Goal: Check status: Check status

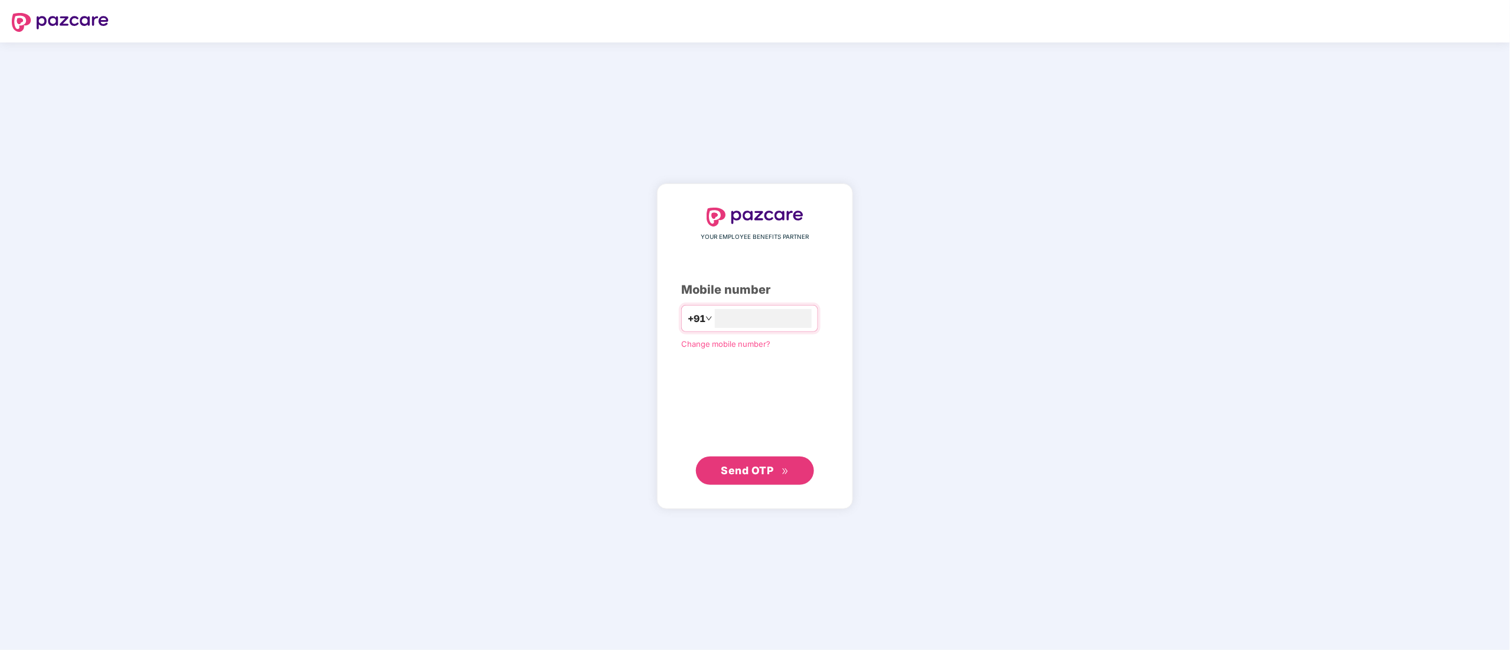
type input "**********"
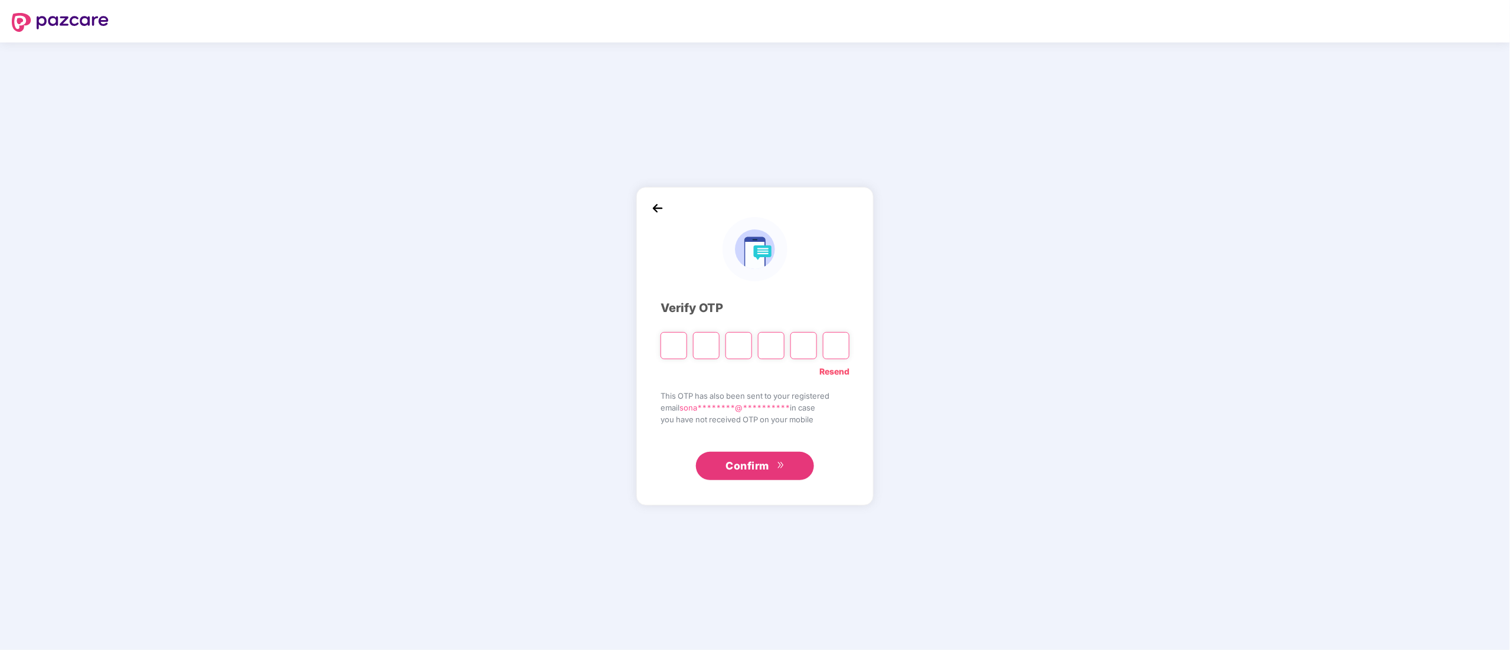
type input "*"
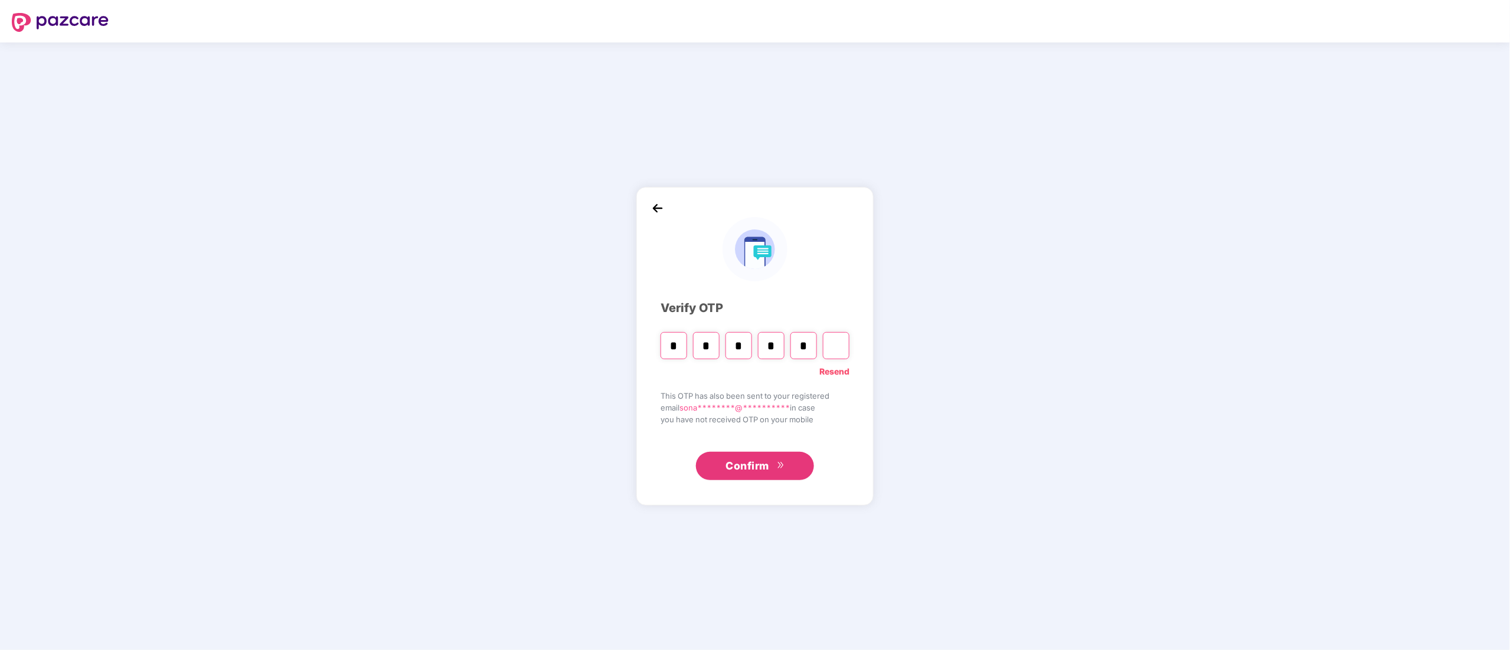
type input "*"
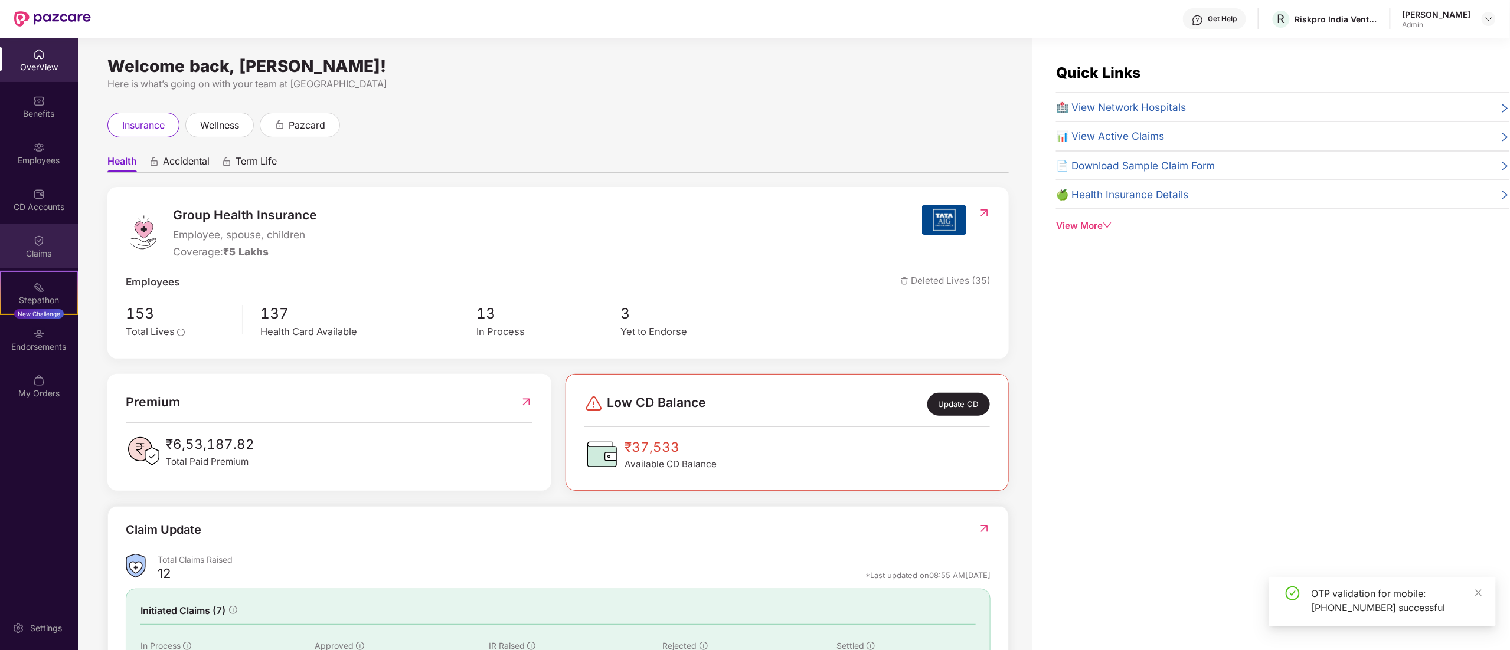
click at [20, 246] on div "Claims" at bounding box center [39, 246] width 78 height 44
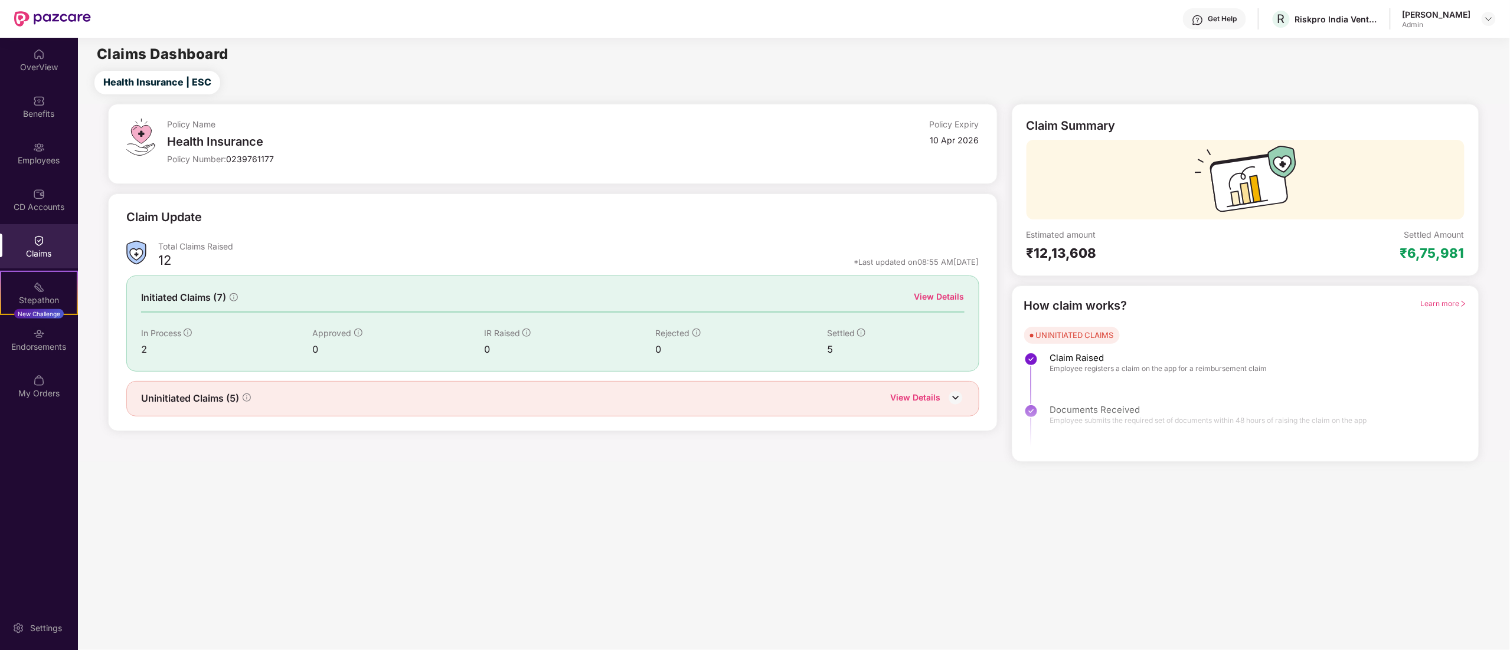
click at [939, 298] on div "View Details" at bounding box center [939, 296] width 50 height 13
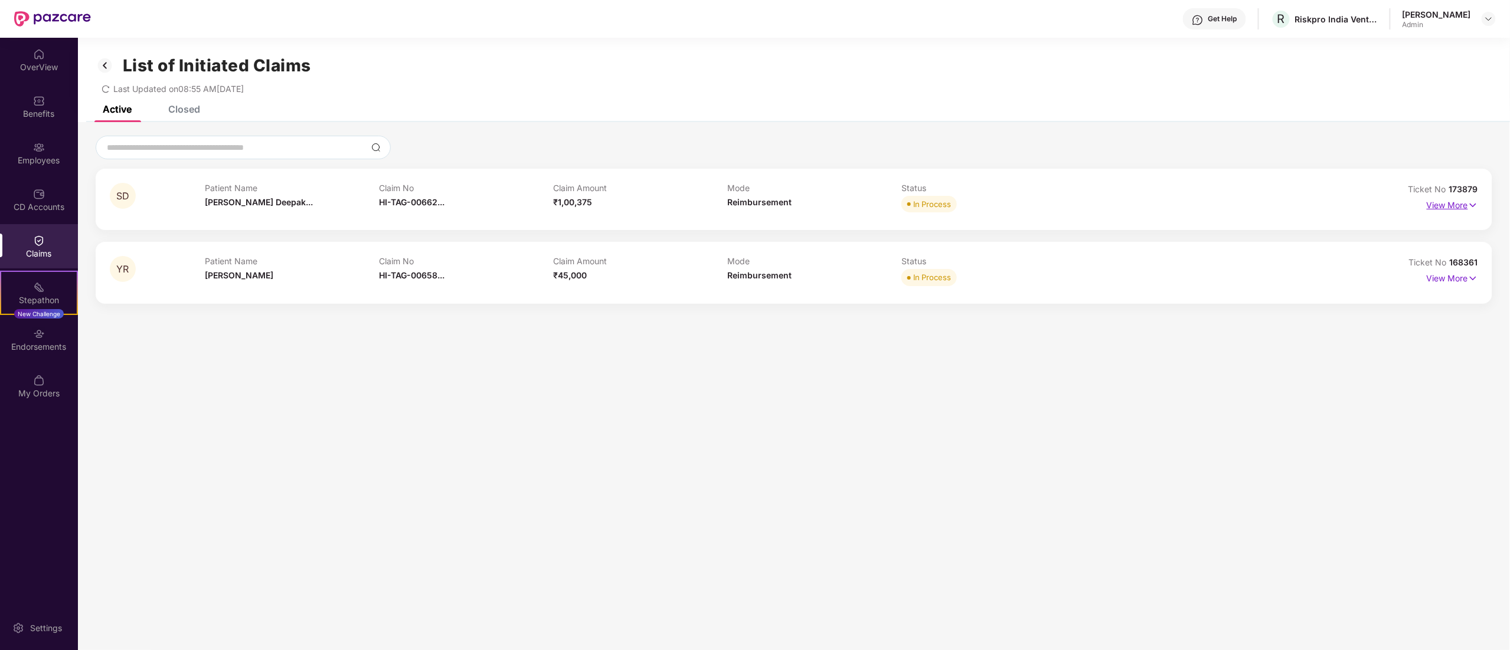
click at [1460, 209] on p "View More" at bounding box center [1452, 204] width 51 height 16
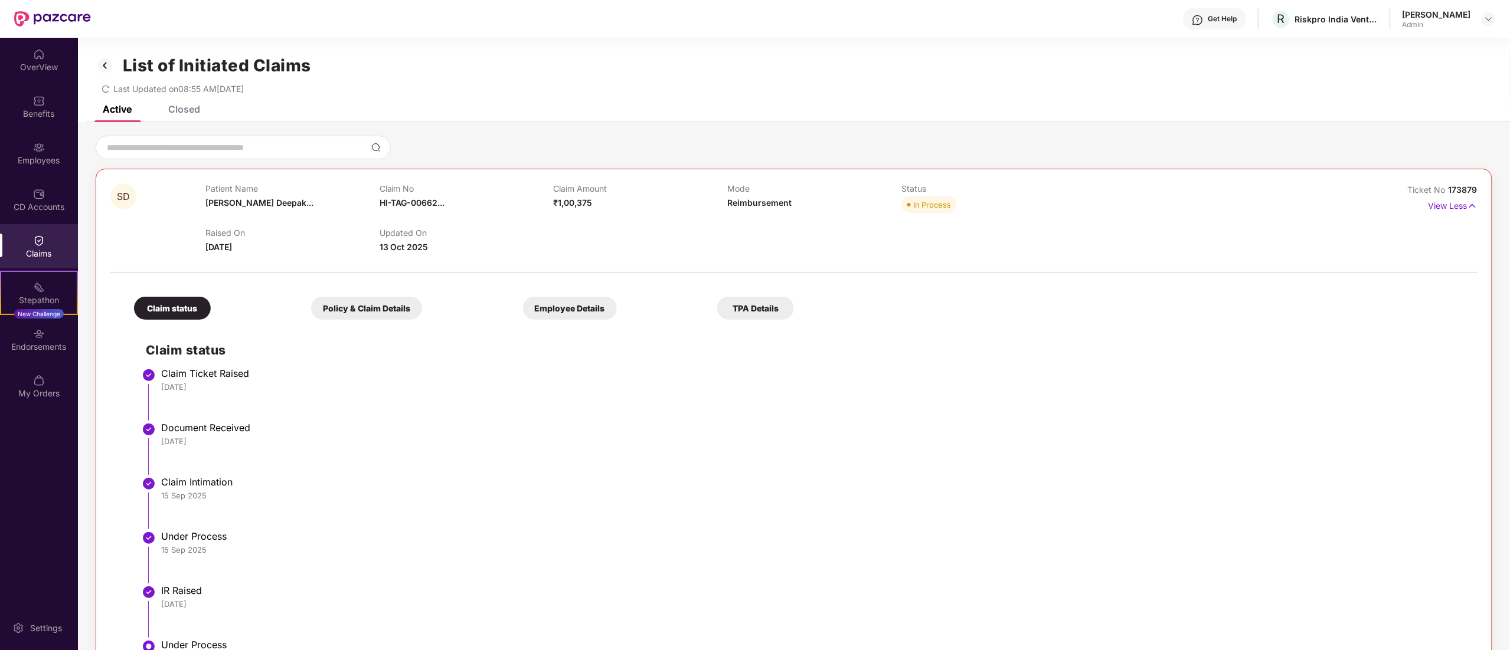
click at [1321, 103] on div "List of Initiated Claims Last Updated on 08:55 AM[DATE]" at bounding box center [794, 72] width 1432 height 68
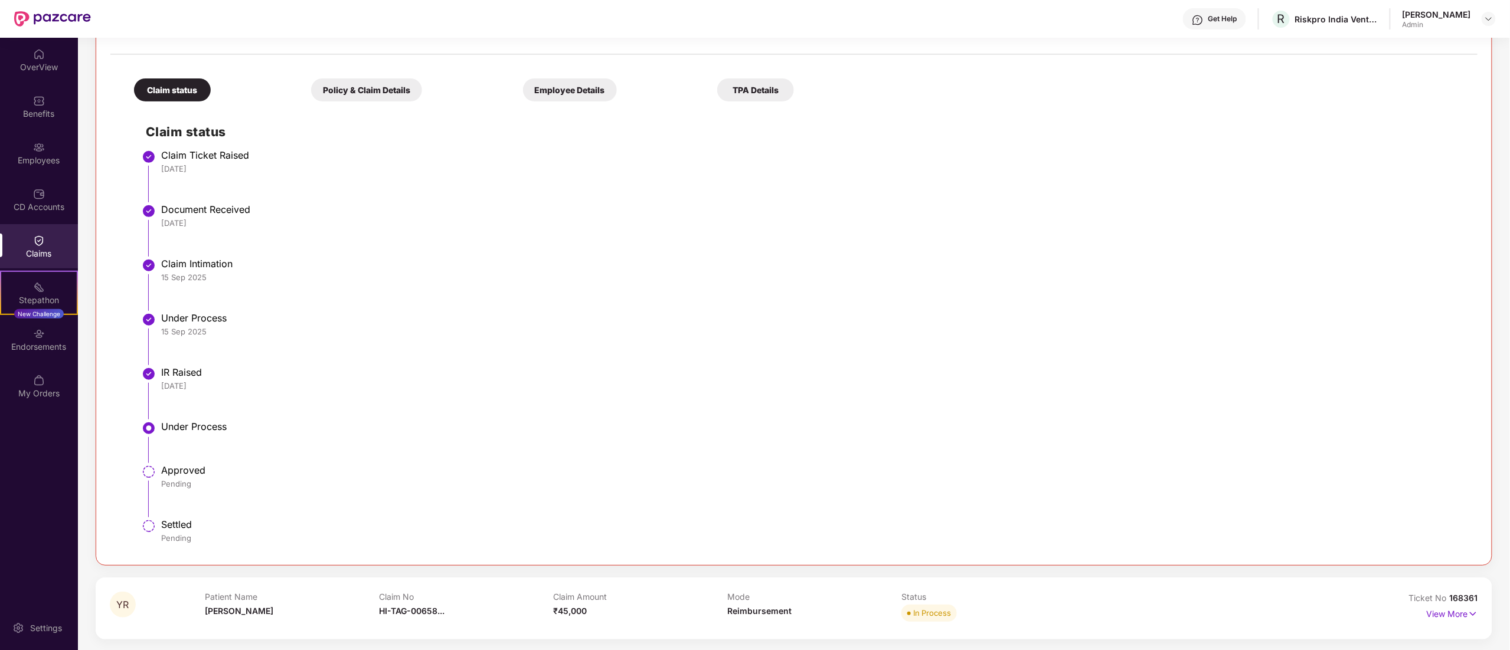
scroll to position [220, 0]
click at [1436, 614] on p "View More" at bounding box center [1452, 612] width 51 height 16
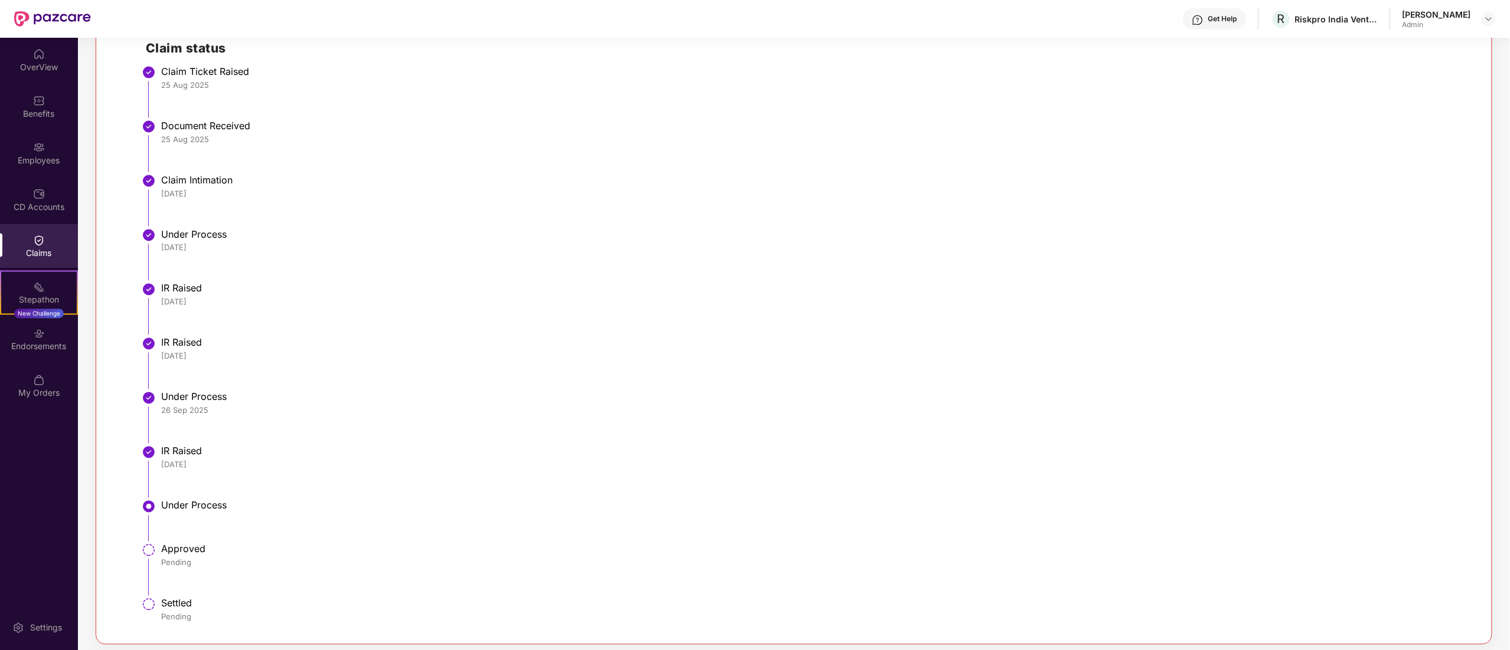
scroll to position [938, 0]
